Goal: Task Accomplishment & Management: Manage account settings

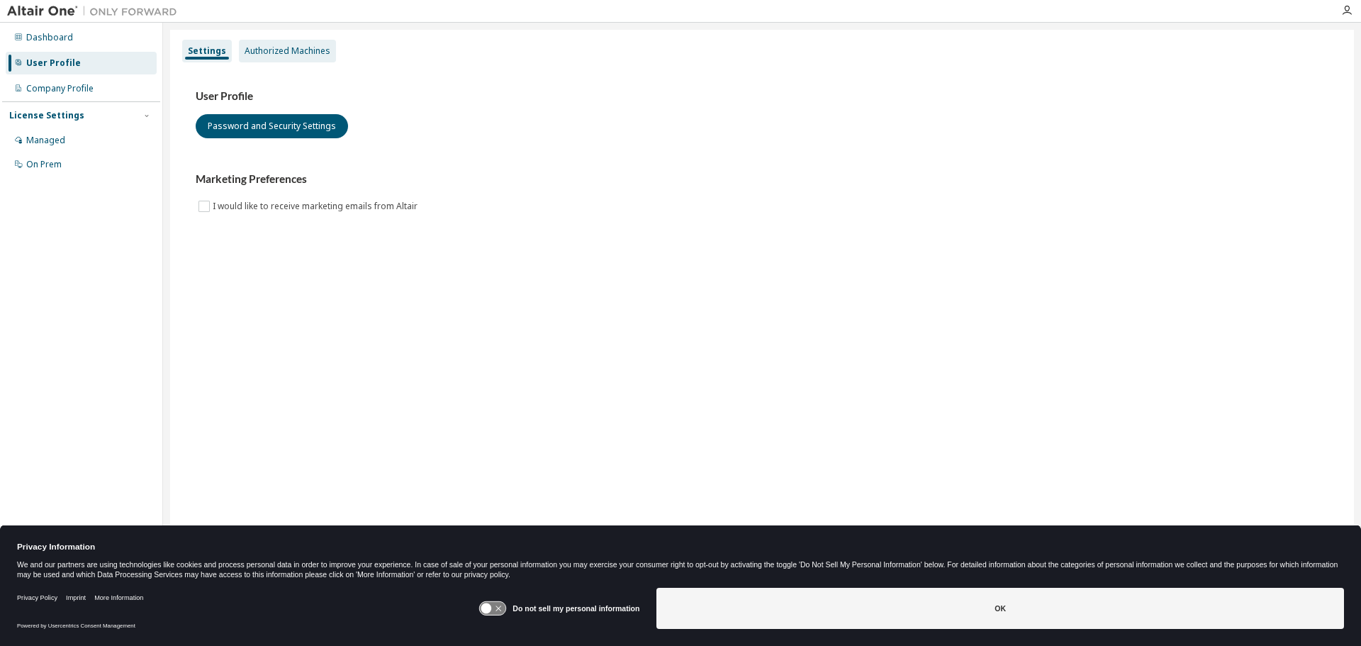
click at [281, 52] on div "Authorized Machines" at bounding box center [288, 50] width 86 height 11
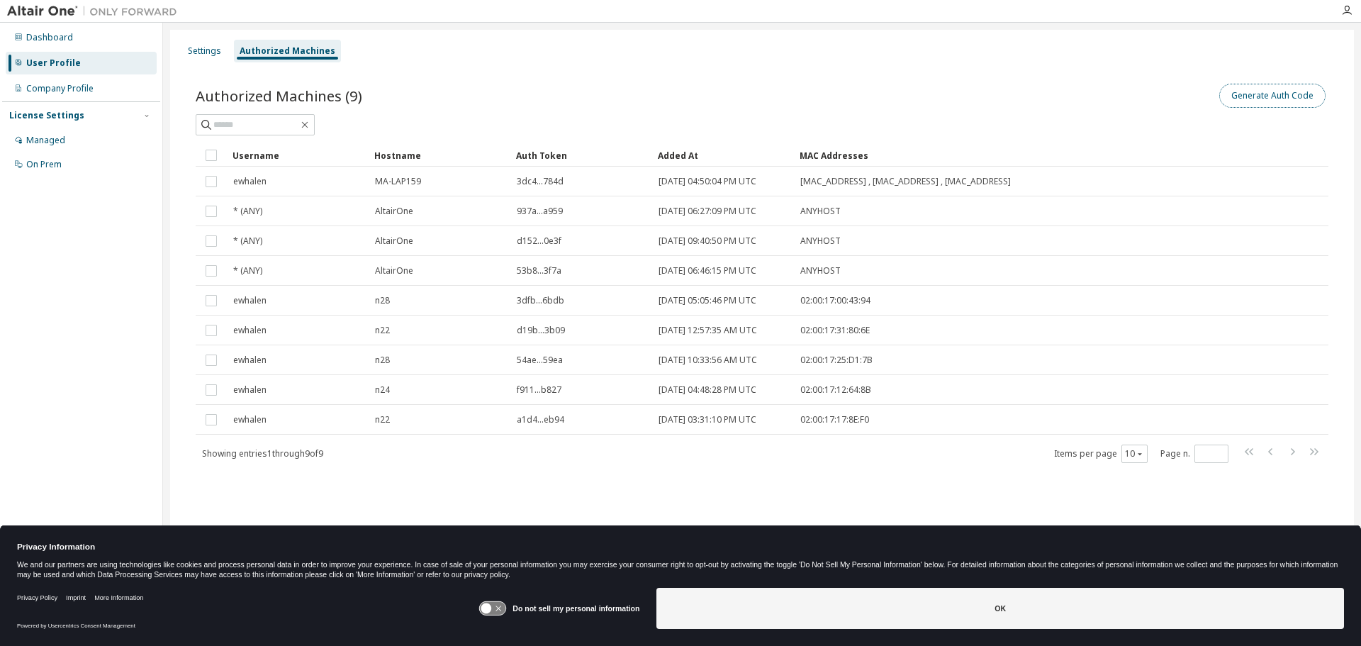
click at [1294, 94] on button "Generate Auth Code" at bounding box center [1272, 96] width 106 height 24
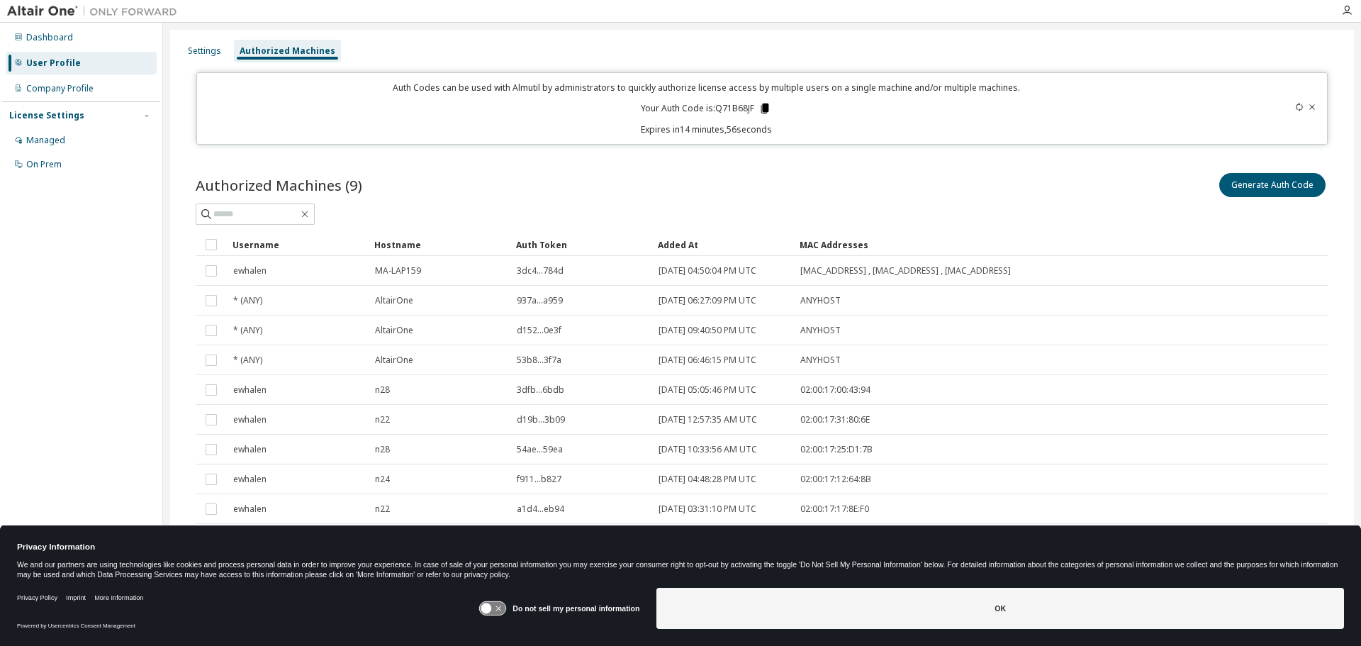
click at [762, 107] on icon at bounding box center [765, 109] width 8 height 10
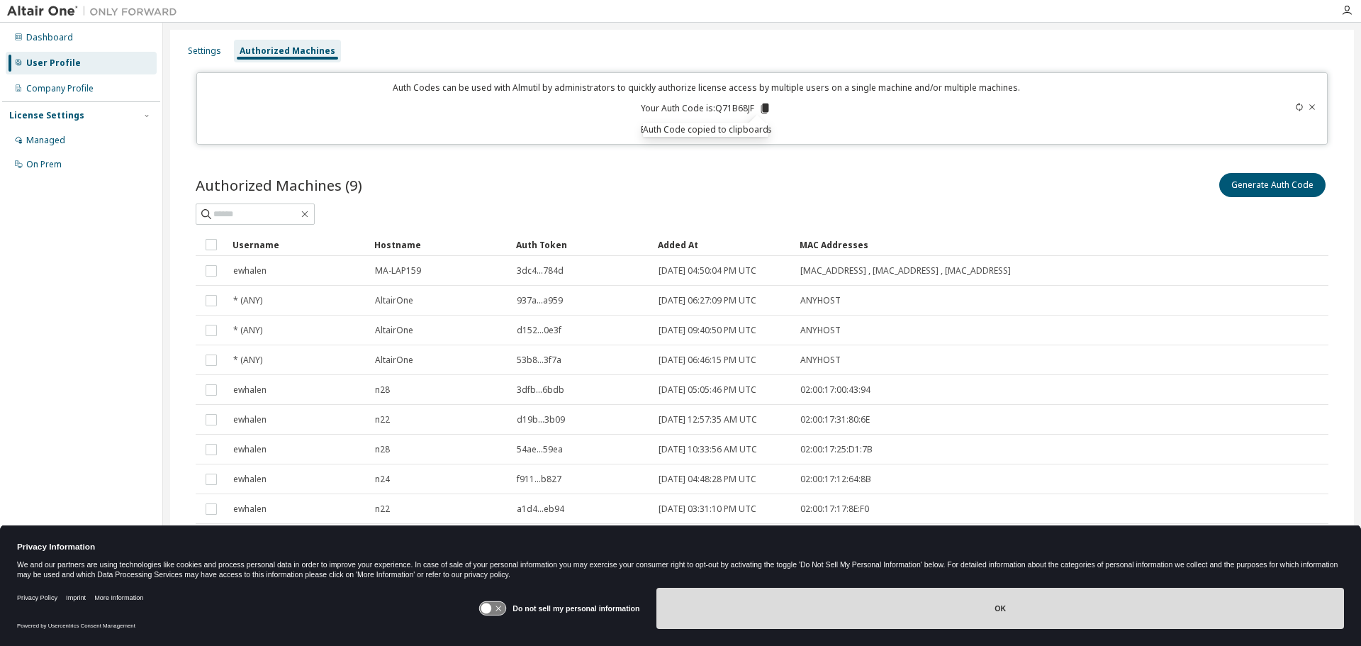
drag, startPoint x: 983, startPoint y: 619, endPoint x: 975, endPoint y: 618, distance: 8.5
click at [984, 618] on button "OK" at bounding box center [1001, 608] width 688 height 41
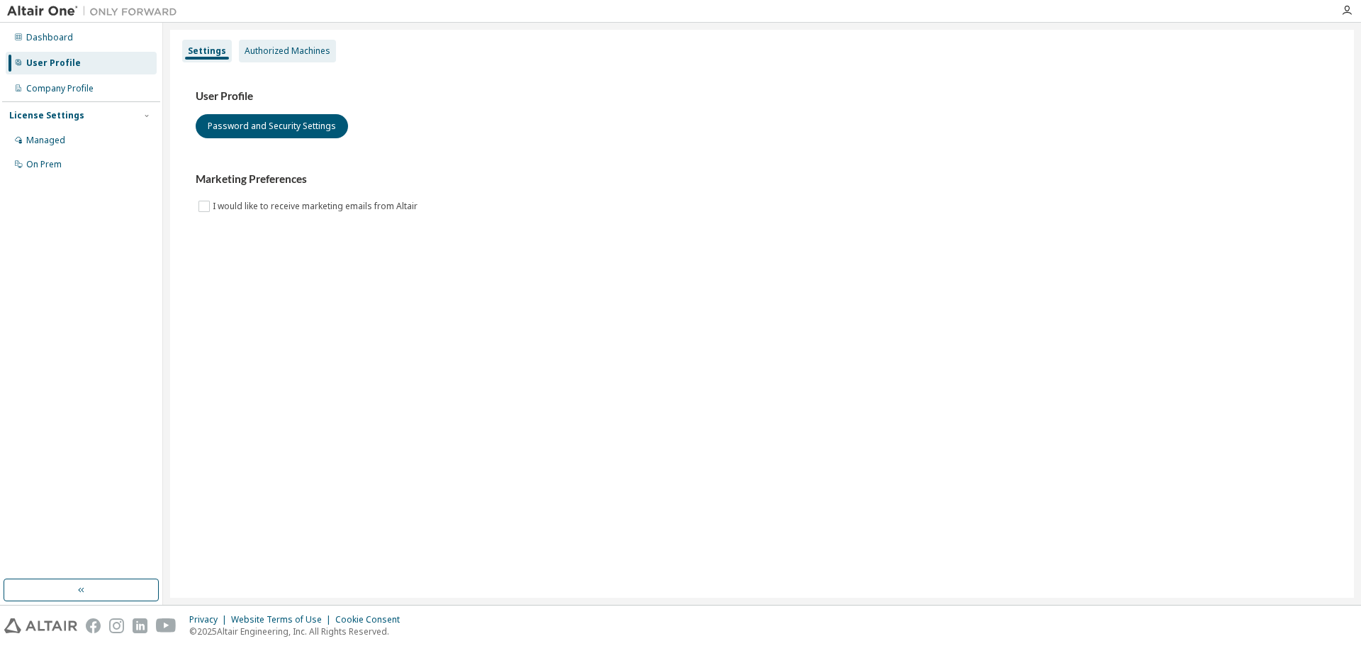
click at [284, 55] on div "Authorized Machines" at bounding box center [288, 50] width 86 height 11
